Goal: Go to known website

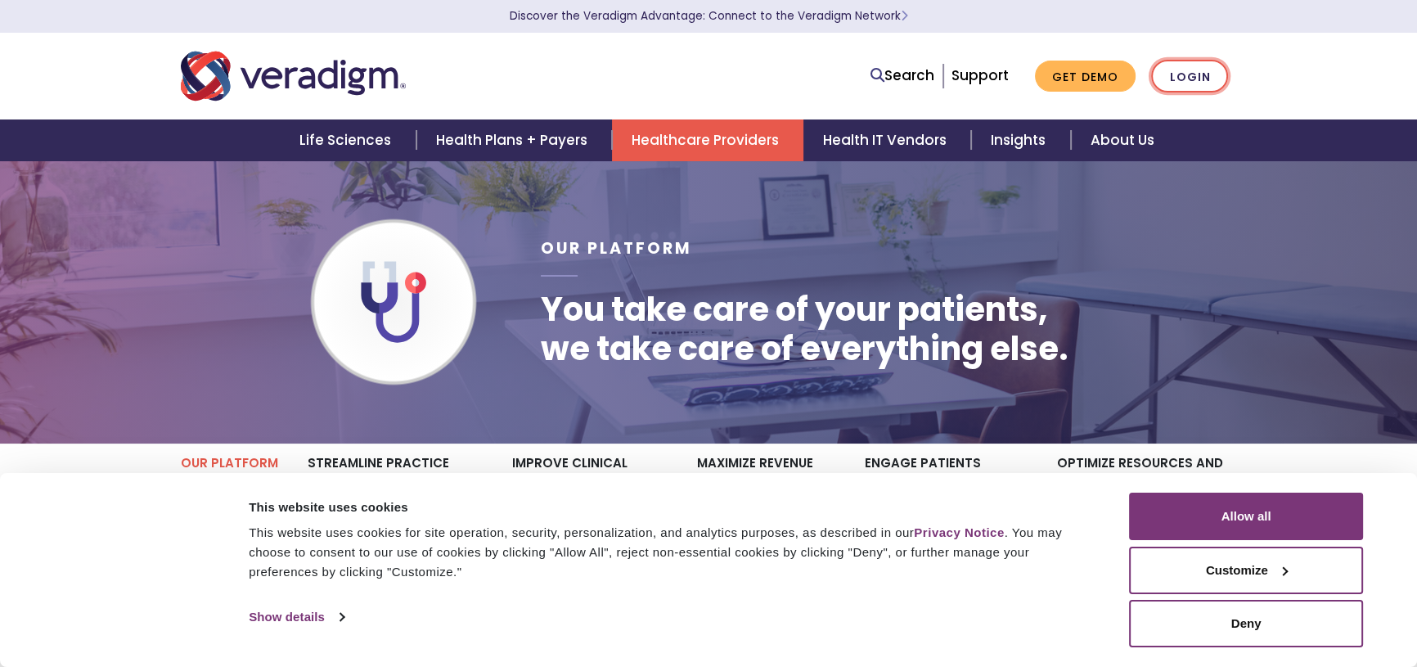
click at [1211, 76] on link "Login" at bounding box center [1189, 77] width 77 height 34
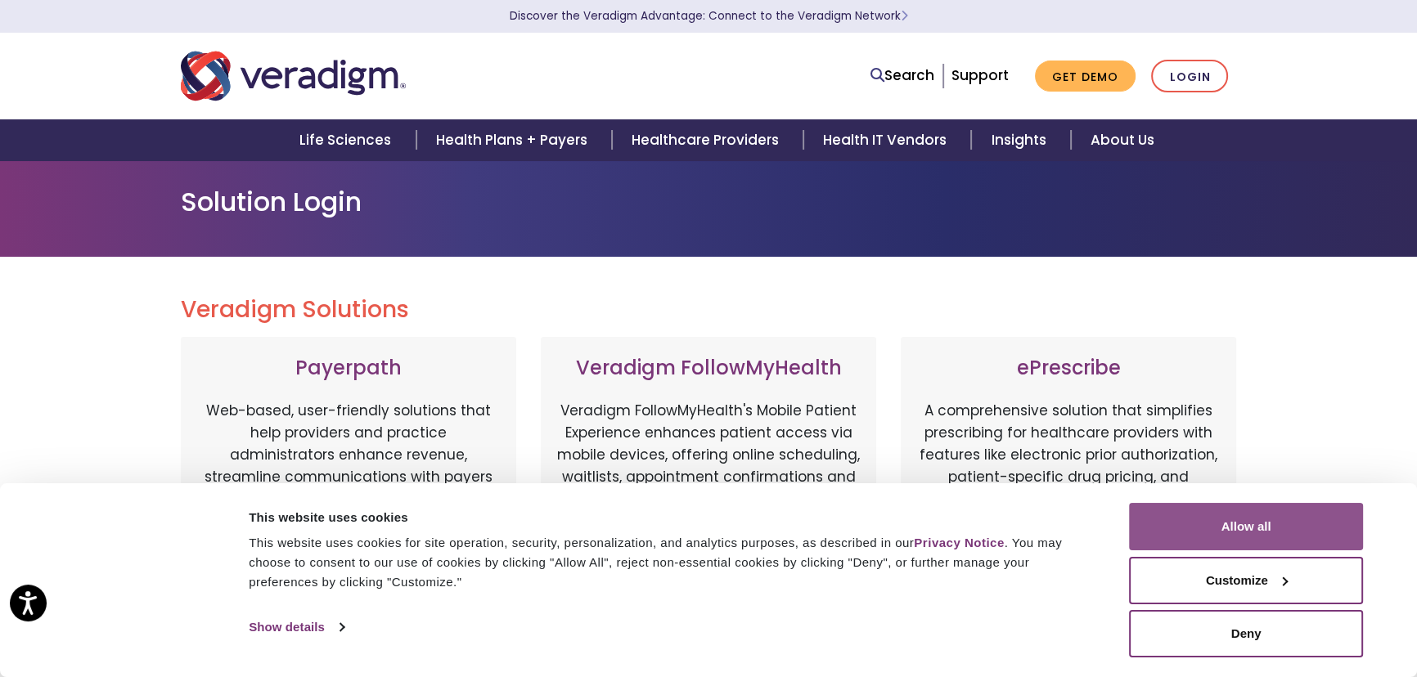
click at [1246, 535] on button "Allow all" at bounding box center [1246, 526] width 234 height 47
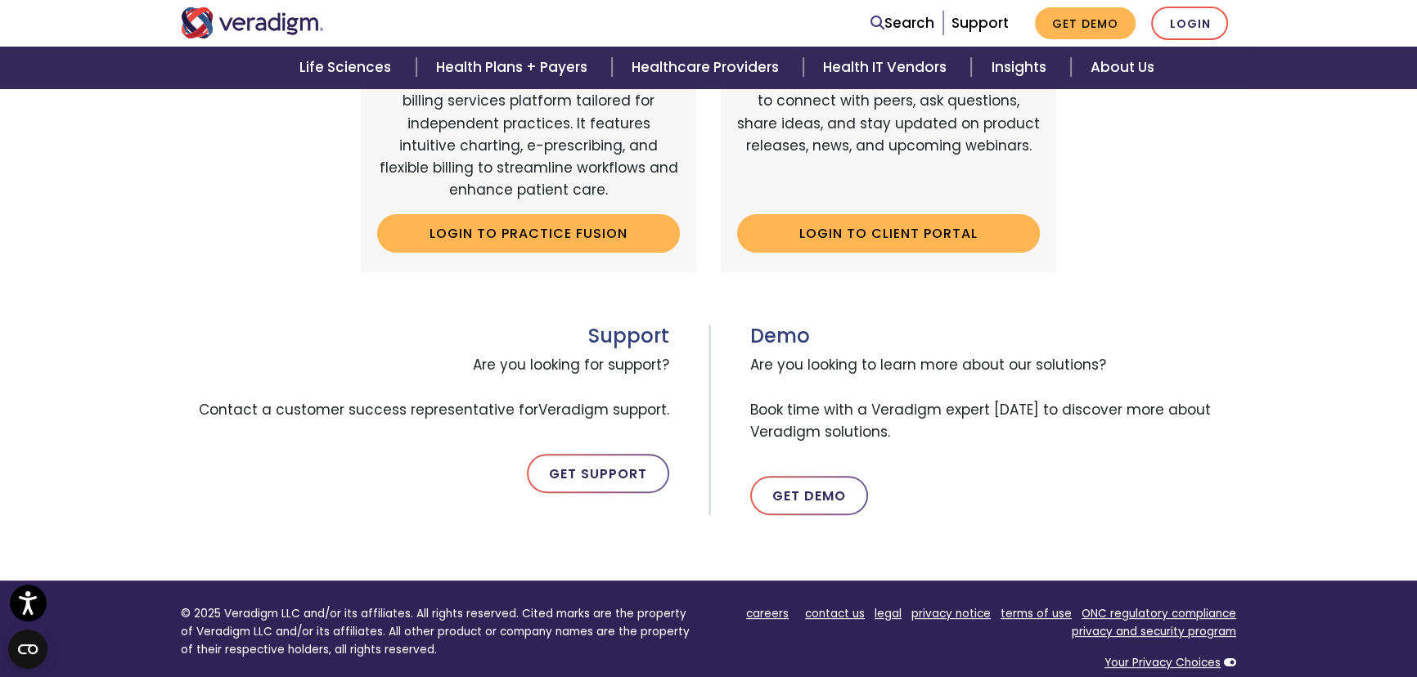
scroll to position [669, 0]
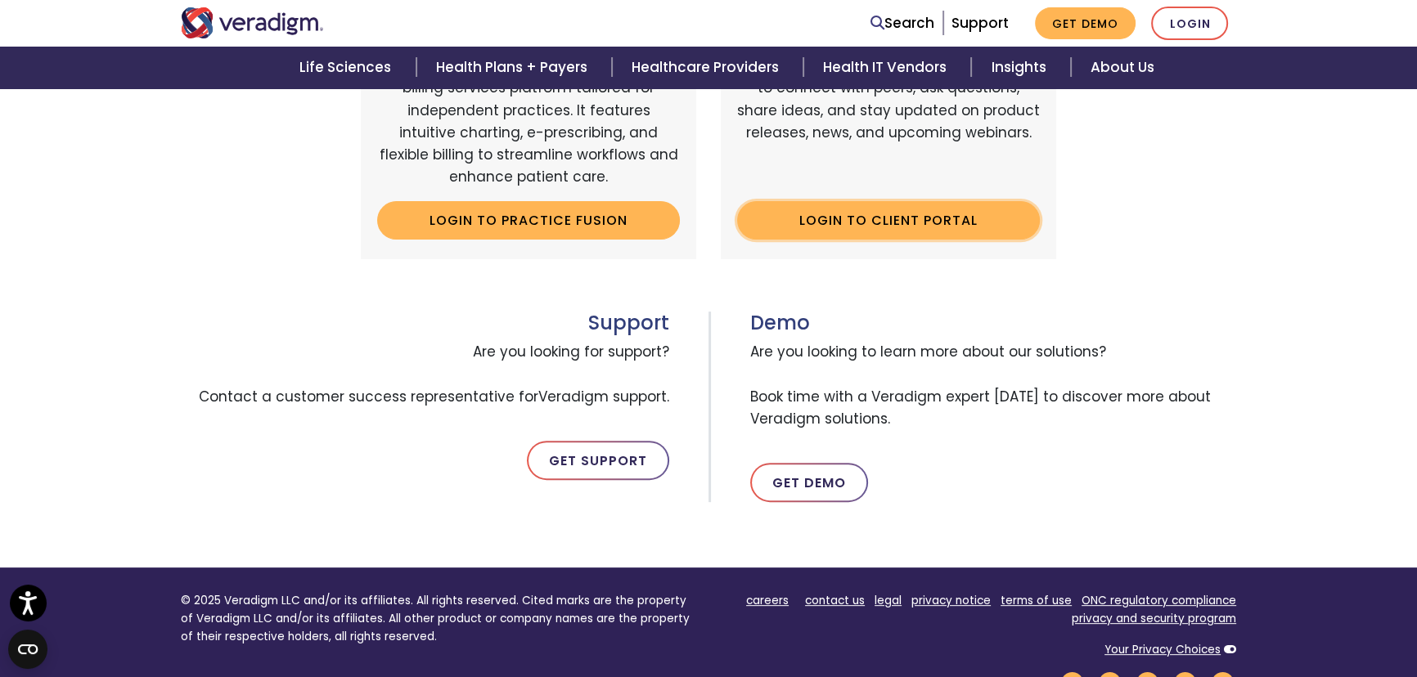
click at [893, 222] on link "Login to Client Portal" at bounding box center [888, 220] width 303 height 38
click at [862, 220] on link "Login to Client Portal" at bounding box center [888, 220] width 303 height 38
